Goal: Task Accomplishment & Management: Use online tool/utility

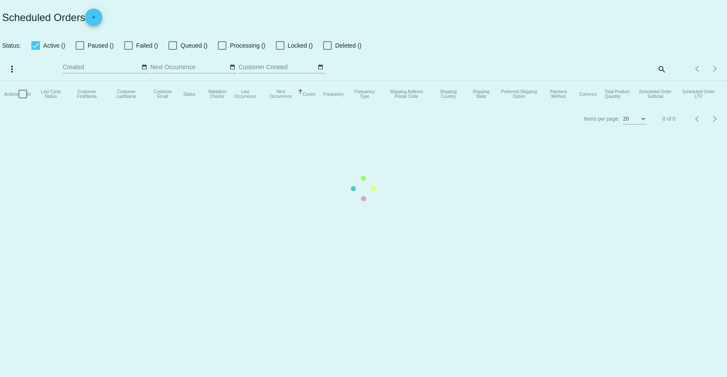
checkbox input "true"
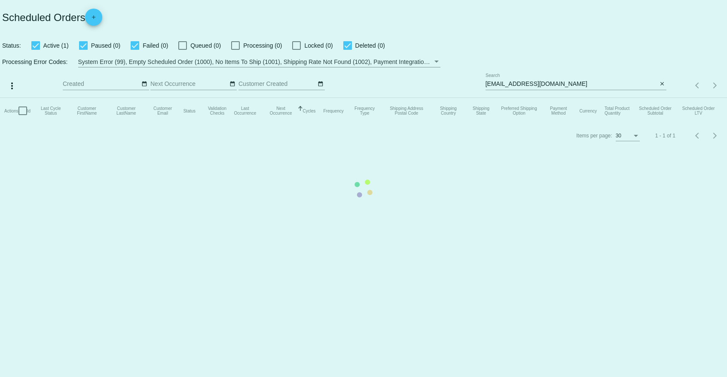
drag, startPoint x: 432, startPoint y: 292, endPoint x: 422, endPoint y: 285, distance: 11.9
click at [432, 124] on mat-table "Actions Id Last Cycle Status Customer FirstName Customer LastName Customer Emai…" at bounding box center [363, 111] width 727 height 26
click at [410, 124] on mat-table "Actions Id Last Cycle Status Customer FirstName Customer LastName Customer Emai…" at bounding box center [363, 111] width 727 height 26
click at [398, 124] on mat-table "Actions Id Last Cycle Status Customer FirstName Customer LastName Customer Emai…" at bounding box center [363, 111] width 727 height 26
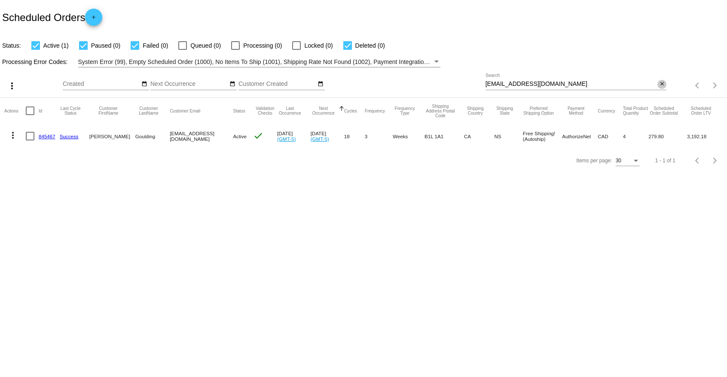
click at [662, 83] on mat-icon "close" at bounding box center [662, 84] width 6 height 7
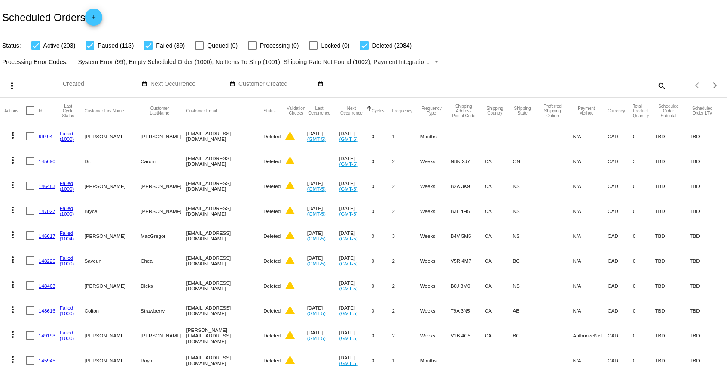
click at [659, 86] on mat-icon "search" at bounding box center [661, 85] width 10 height 13
click at [618, 86] on input "Search" at bounding box center [576, 84] width 181 height 7
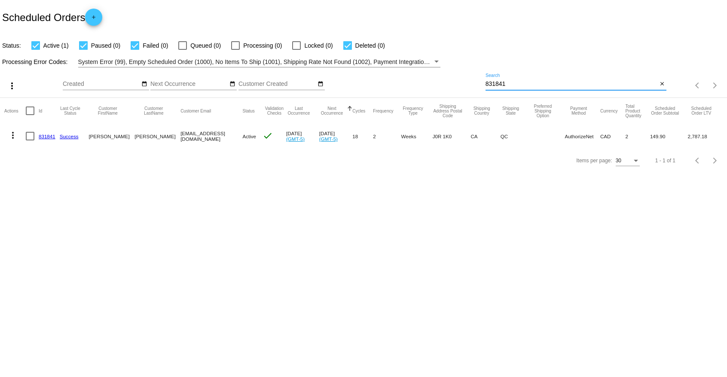
type input "831841"
click at [11, 135] on mat-icon "more_vert" at bounding box center [13, 135] width 10 height 10
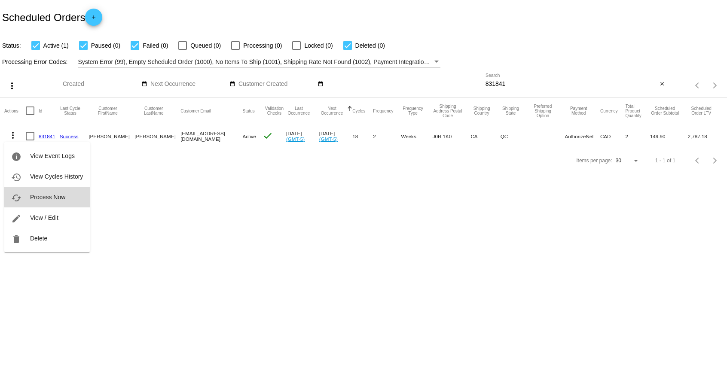
click at [46, 204] on button "cached Process Now" at bounding box center [47, 197] width 86 height 21
